Goal: Information Seeking & Learning: Learn about a topic

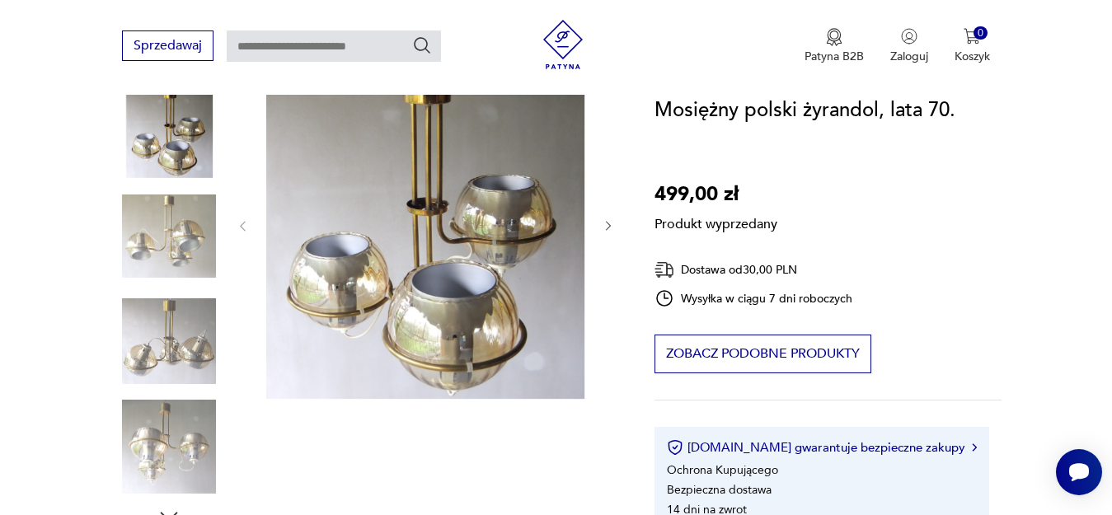
scroll to position [215, 0]
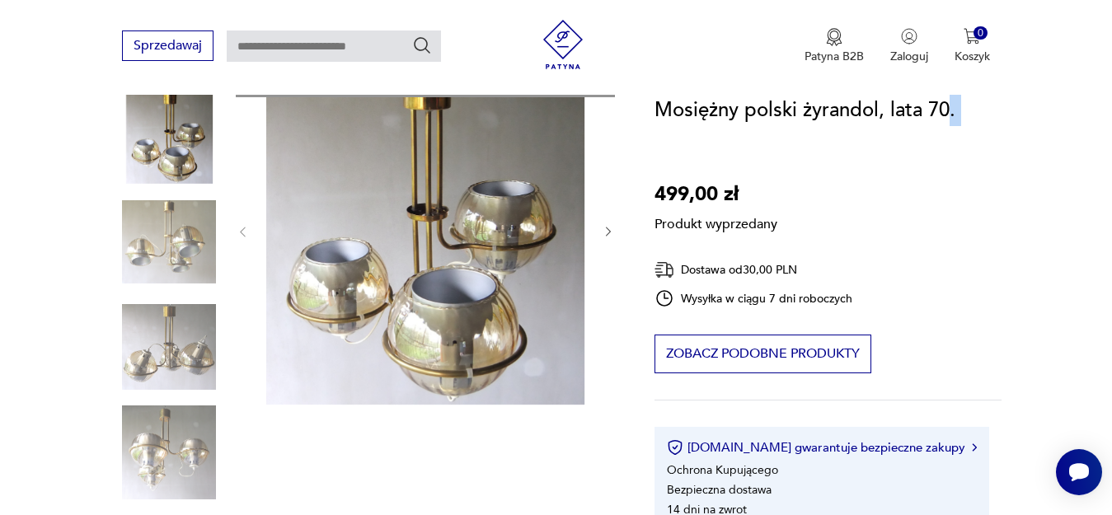
drag, startPoint x: 952, startPoint y: 110, endPoint x: 649, endPoint y: 134, distance: 304.4
click at [649, 134] on section "Produkt wyprzedany Opis produktu Polski mosiężny żyrandol z lat 70 w stylu spac…" at bounding box center [556, 512] width 1112 height 910
click at [651, 113] on section "Produkt wyprzedany Opis produktu Polski mosiężny żyrandol z lat 70 w stylu spac…" at bounding box center [556, 512] width 1112 height 910
click at [651, 114] on section "Produkt wyprzedany Opis produktu Polski mosiężny żyrandol z lat 70 w stylu spac…" at bounding box center [556, 512] width 1112 height 910
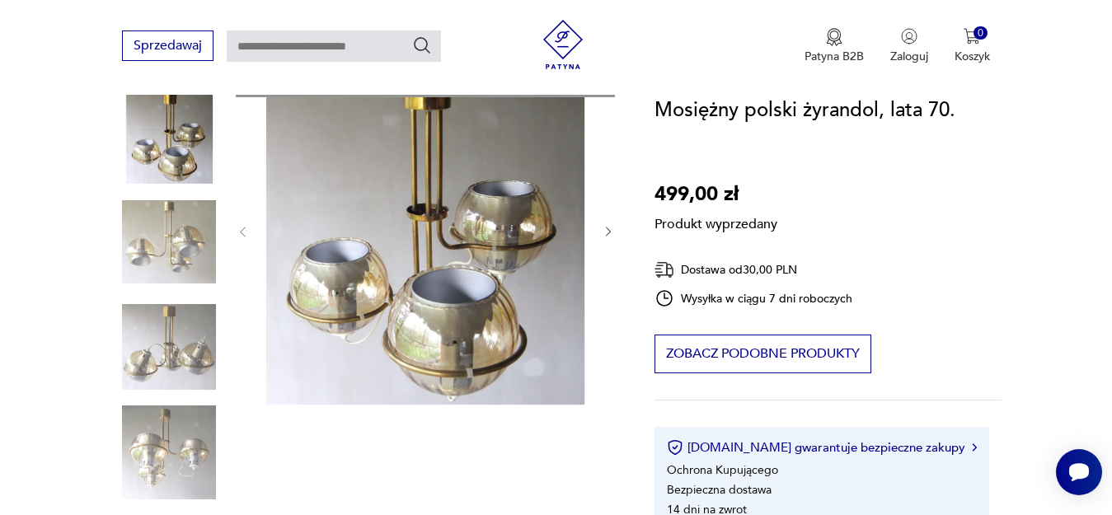
click at [656, 113] on h1 "Mosiężny polski żyrandol, lata 70." at bounding box center [805, 110] width 301 height 31
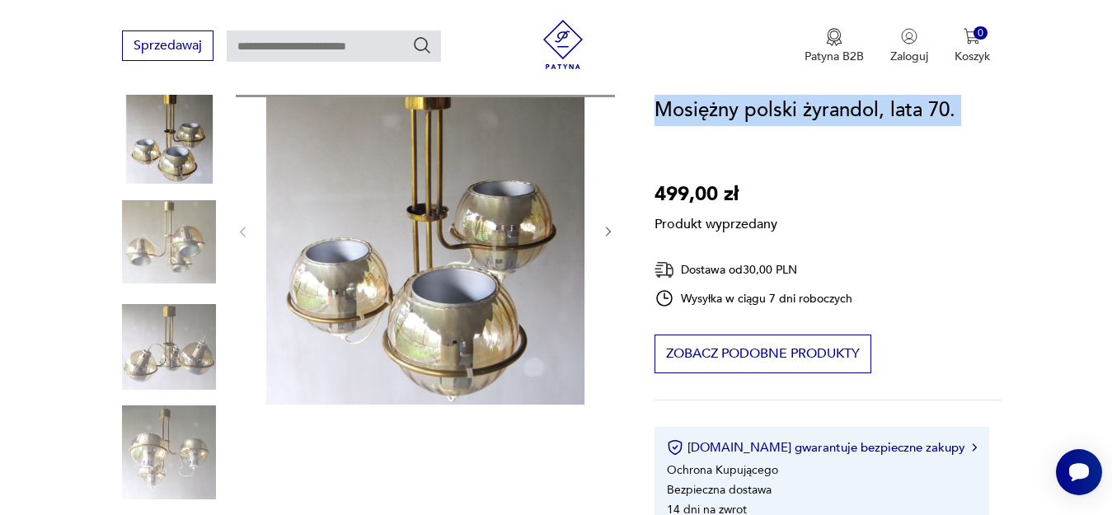
click at [656, 113] on h1 "Mosiężny polski żyrandol, lata 70." at bounding box center [805, 110] width 301 height 31
copy h1 "Mosiężny polski żyrandol, lata 70."
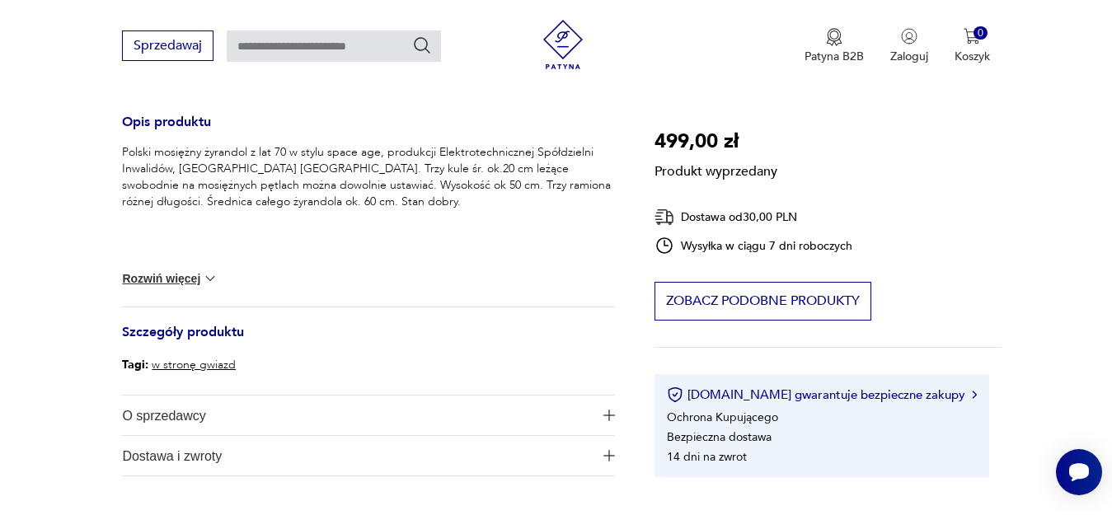
scroll to position [672, 0]
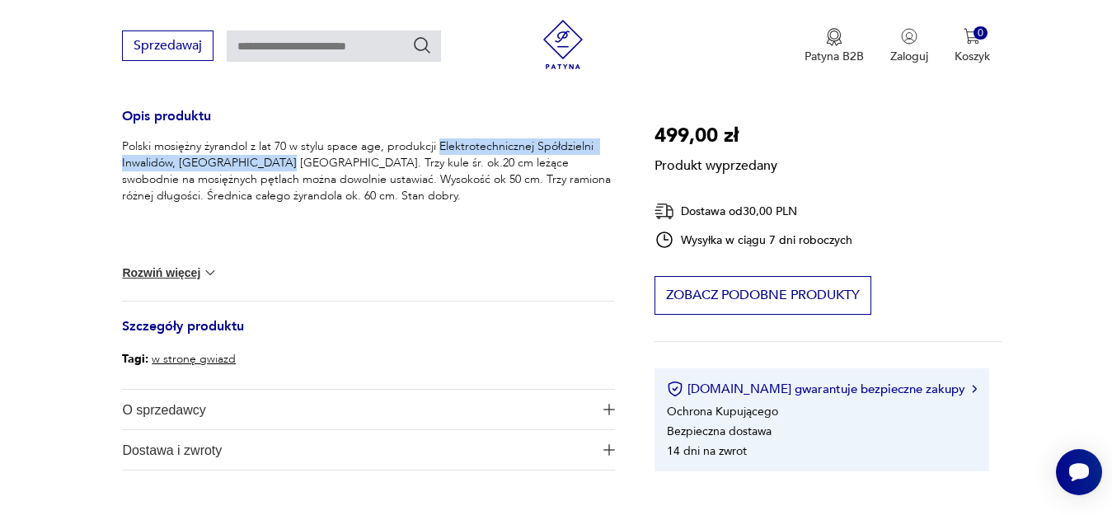
drag, startPoint x: 438, startPoint y: 145, endPoint x: 279, endPoint y: 160, distance: 159.0
click at [279, 160] on p "Polski mosiężny żyrandol z lat 70 w stylu space age, produkcji Elektrotechniczn…" at bounding box center [368, 171] width 493 height 66
copy p "Elektrotechnicznej Spółdzielni Inwalidów, [GEOGRAPHIC_DATA] [GEOGRAPHIC_DATA]."
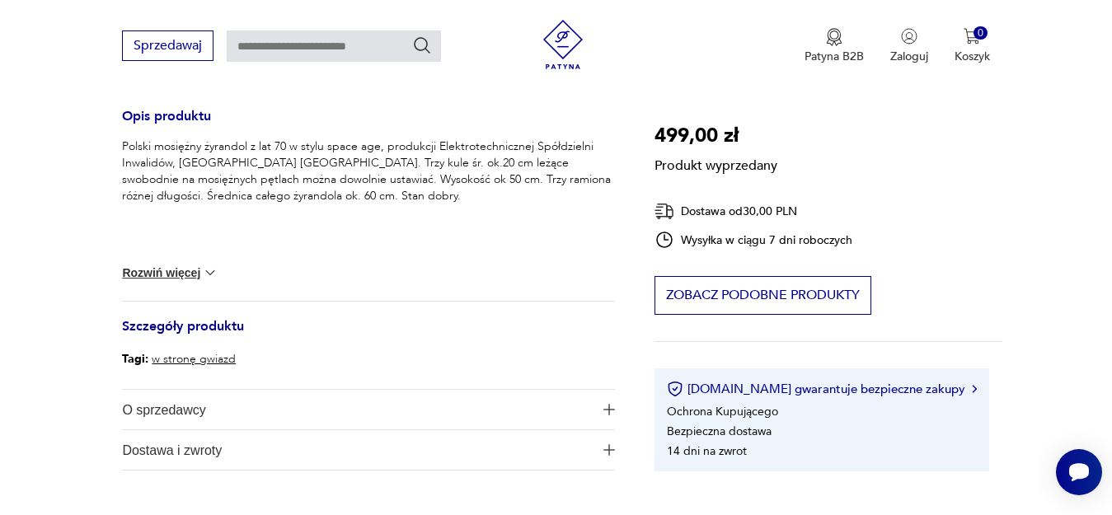
click at [425, 171] on p "Polski mosiężny żyrandol z lat 70 w stylu space age, produkcji Elektrotechniczn…" at bounding box center [368, 171] width 493 height 66
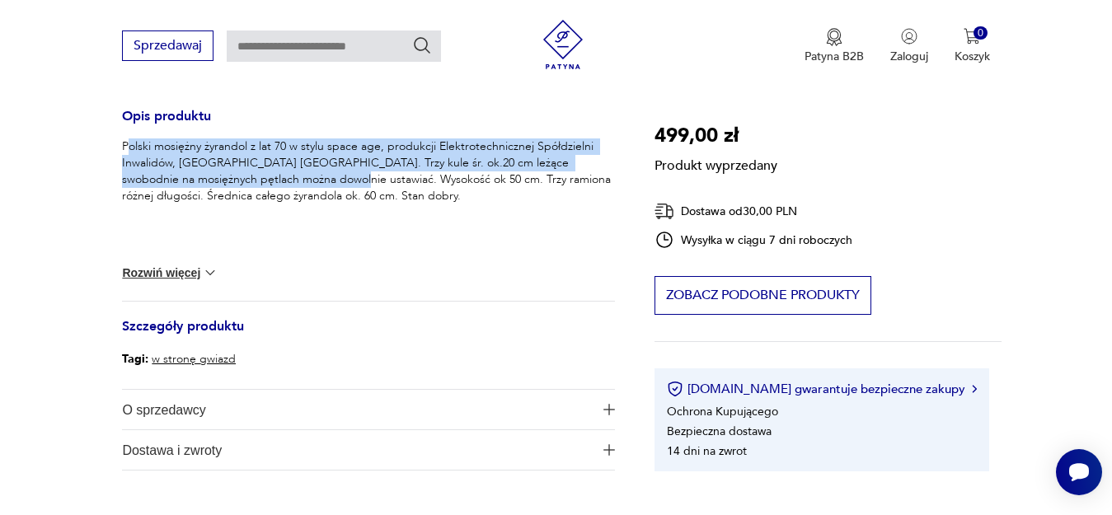
drag, startPoint x: 126, startPoint y: 140, endPoint x: 293, endPoint y: 174, distance: 169.9
click at [293, 174] on p "Polski mosiężny żyrandol z lat 70 w stylu space age, produkcji Elektrotechniczn…" at bounding box center [368, 171] width 493 height 66
click at [181, 161] on p "Polski mosiężny żyrandol z lat 70 w stylu space age, produkcji Elektrotechniczn…" at bounding box center [368, 171] width 493 height 66
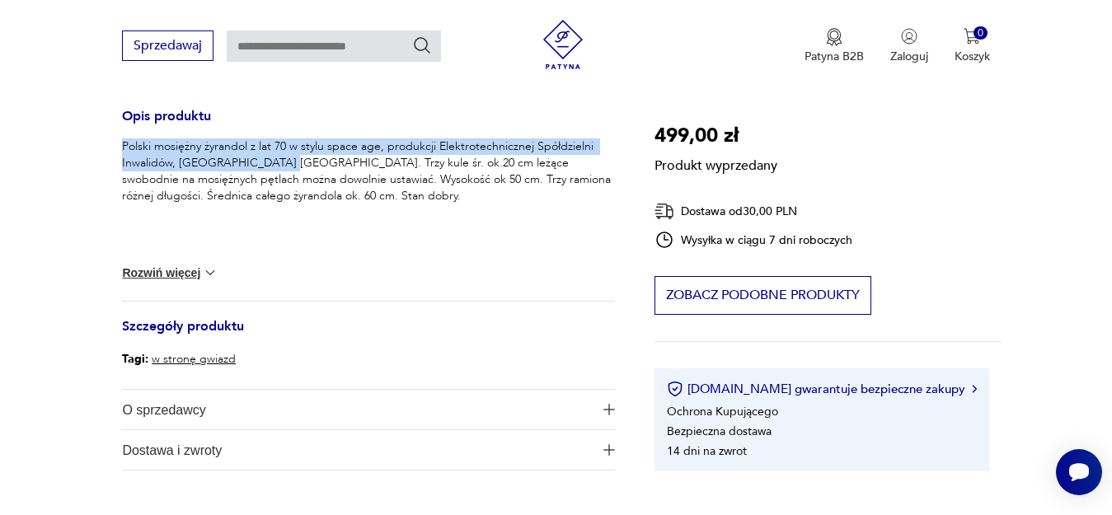
drag, startPoint x: 124, startPoint y: 142, endPoint x: 283, endPoint y: 160, distance: 160.1
click at [283, 160] on p "Polski mosiężny żyrandol z lat 70 w stylu space age, produkcji Elektrotechniczn…" at bounding box center [368, 171] width 493 height 66
copy p "Polski mosiężny żyrandol z lat 70 w stylu space age, produkcji Elektrotechniczn…"
